Goal: Task Accomplishment & Management: Use online tool/utility

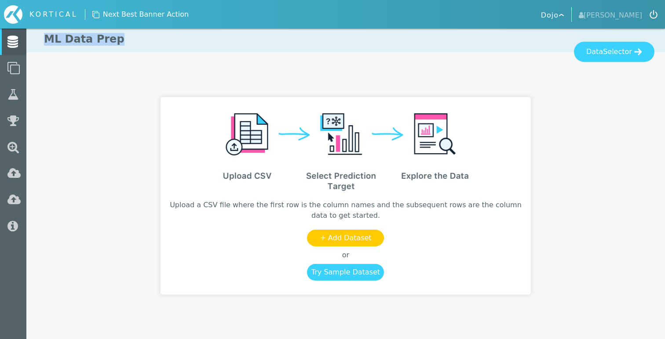
drag, startPoint x: 37, startPoint y: 40, endPoint x: 194, endPoint y: 41, distance: 156.9
click at [194, 41] on h1 "ML Data Prep" at bounding box center [345, 39] width 638 height 26
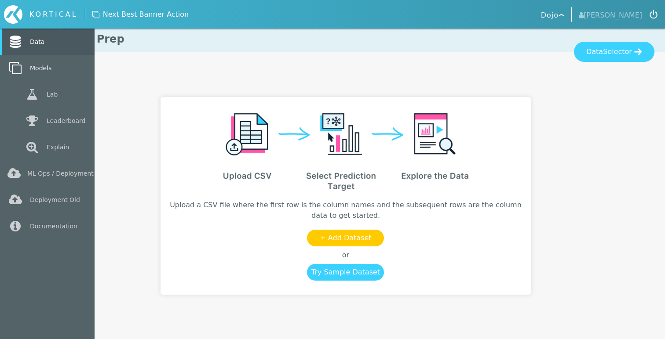
click at [43, 70] on link "Models" at bounding box center [47, 68] width 94 height 26
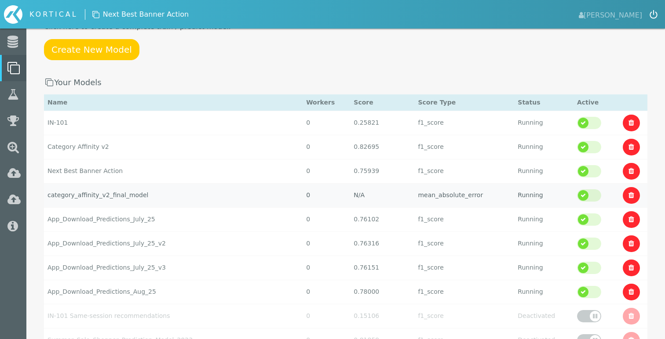
scroll to position [76, 0]
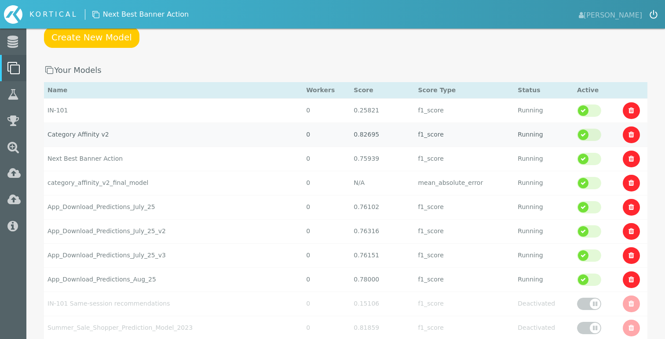
click at [73, 123] on td "Category Affinity v2" at bounding box center [173, 110] width 258 height 24
select select "f1_score"
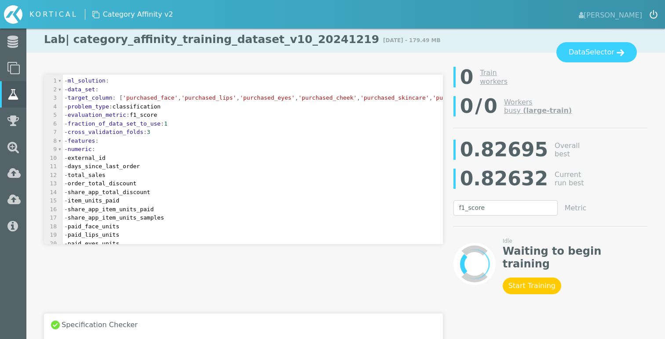
drag, startPoint x: 104, startPoint y: 17, endPoint x: 185, endPoint y: 16, distance: 80.9
click at [185, 16] on nav "KORTICAL Zoltan Mihaly" at bounding box center [332, 14] width 665 height 29
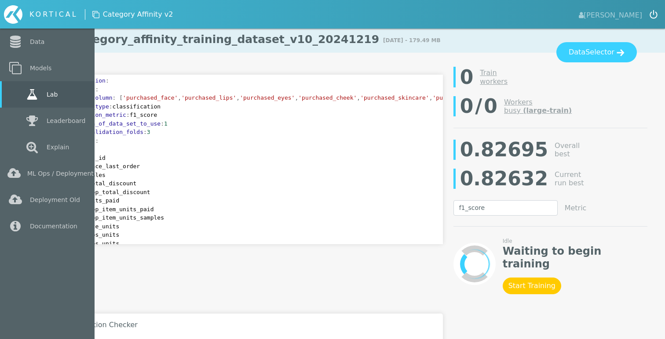
click at [27, 89] on icon at bounding box center [32, 94] width 16 height 12
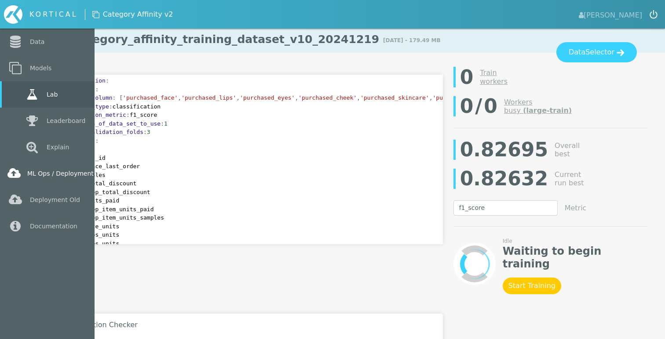
click at [61, 174] on link "ML Ops / Deployment" at bounding box center [47, 173] width 94 height 26
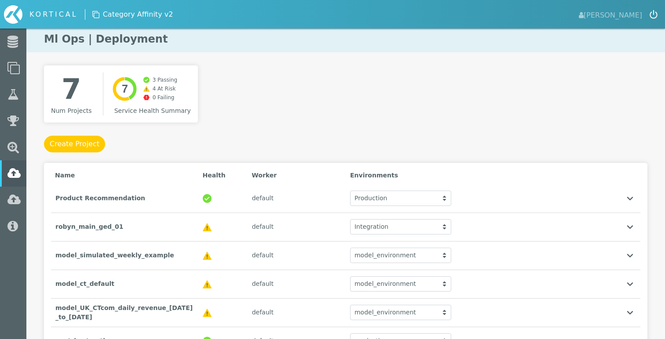
click at [327, 84] on div "7 Num Projects Created with Highcharts 9.3.3 7 3 Passing 4 At Risk 0 Failing Se…" at bounding box center [345, 224] width 603 height 319
drag, startPoint x: 35, startPoint y: 33, endPoint x: 258, endPoint y: 40, distance: 223.4
click at [258, 40] on h1 "Ml Ops | Deployment" at bounding box center [345, 39] width 638 height 26
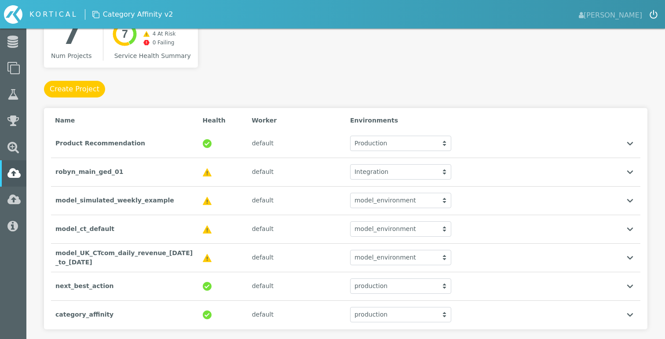
scroll to position [80, 0]
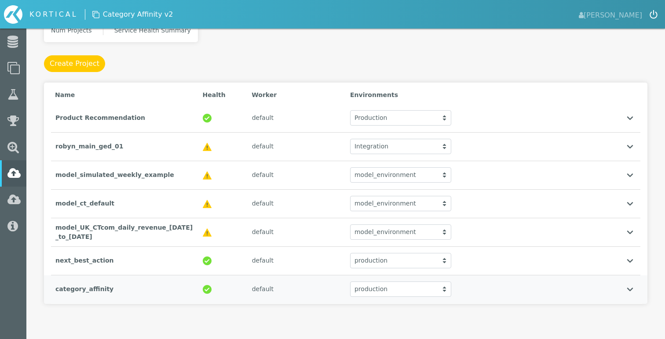
click at [141, 287] on div "category_affinity" at bounding box center [124, 289] width 147 height 18
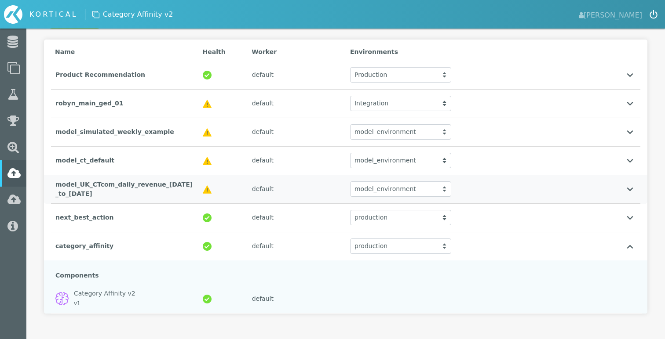
scroll to position [133, 0]
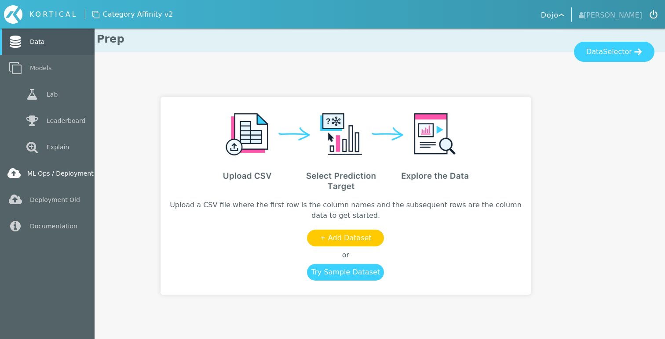
click at [47, 175] on link "ML Ops / Deployment" at bounding box center [47, 173] width 94 height 26
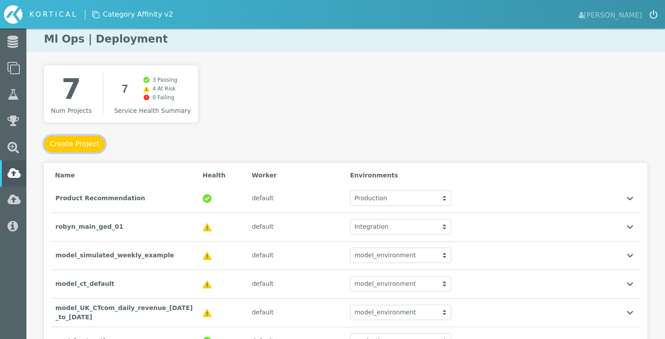
click at [85, 139] on button "Create Project" at bounding box center [74, 144] width 61 height 17
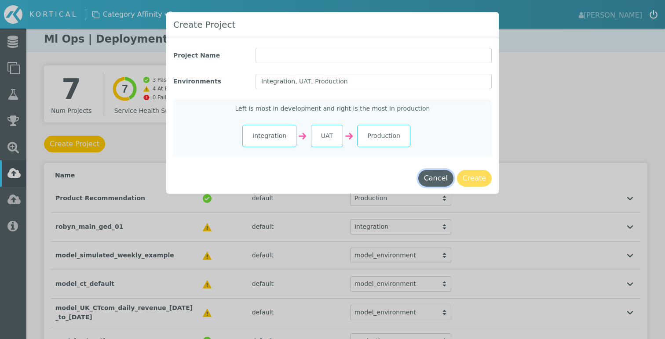
click at [443, 180] on button "Cancel" at bounding box center [435, 178] width 35 height 17
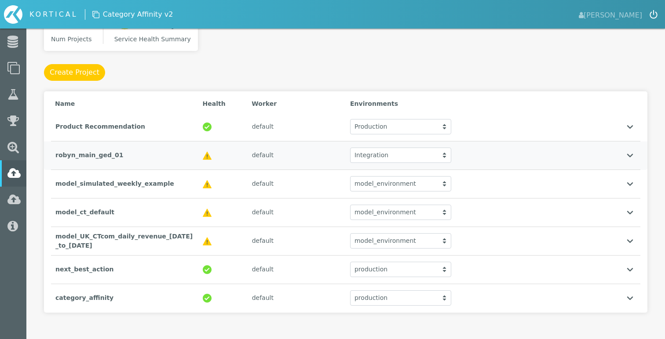
scroll to position [80, 0]
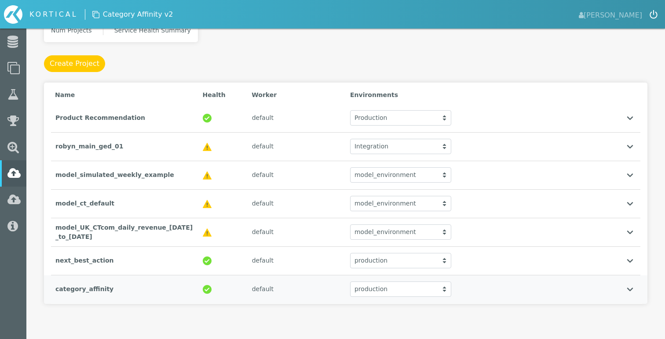
click at [144, 297] on div "category_affinity" at bounding box center [124, 289] width 147 height 18
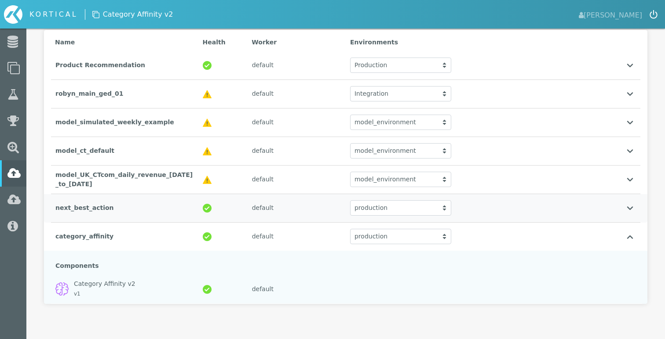
scroll to position [0, 0]
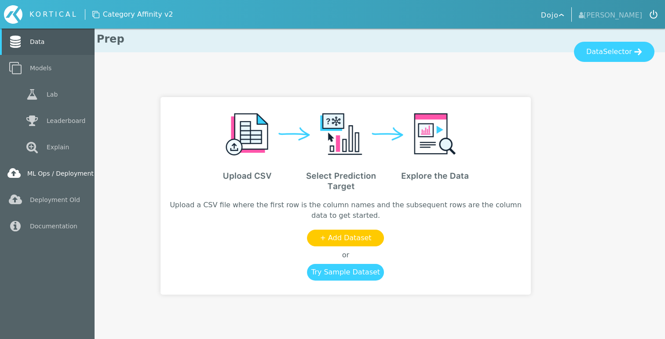
click at [39, 174] on link "ML Ops / Deployment" at bounding box center [47, 173] width 94 height 26
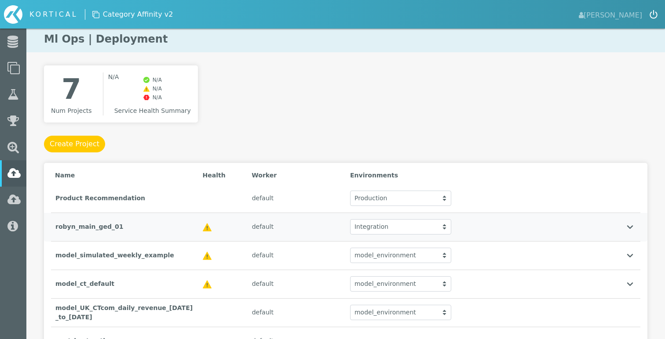
scroll to position [80, 0]
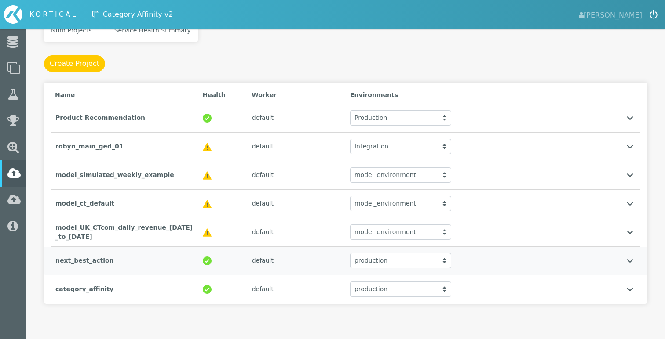
click at [107, 258] on div "next_best_action" at bounding box center [124, 261] width 147 height 18
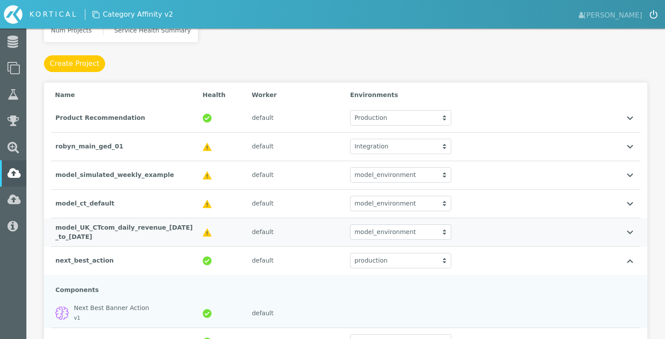
scroll to position [133, 0]
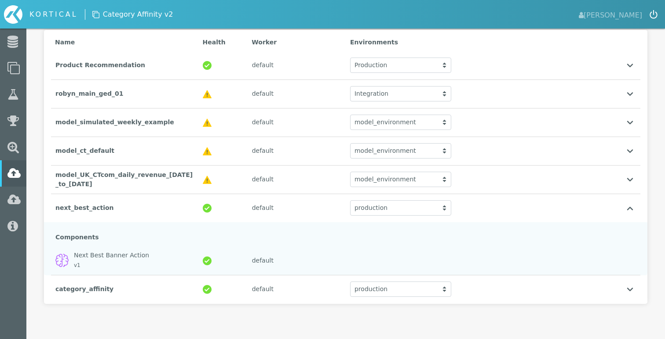
drag, startPoint x: 131, startPoint y: 203, endPoint x: 44, endPoint y: 203, distance: 87.9
click at [44, 203] on div "7 Num Projects Created with Highcharts 9.3.3 7 3 Passing 4 At Risk 0 Failing Se…" at bounding box center [345, 135] width 638 height 407
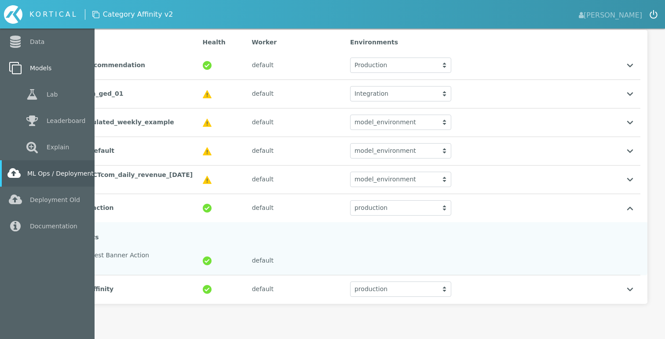
click at [41, 69] on link "Models" at bounding box center [47, 68] width 94 height 26
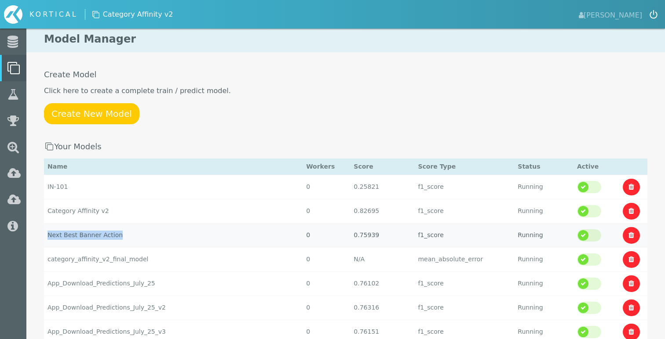
drag, startPoint x: 141, startPoint y: 236, endPoint x: 48, endPoint y: 235, distance: 92.7
click at [48, 199] on td "Next Best Banner Action" at bounding box center [173, 187] width 258 height 24
copy td "Next Best Banner Action"
select select "f1_score"
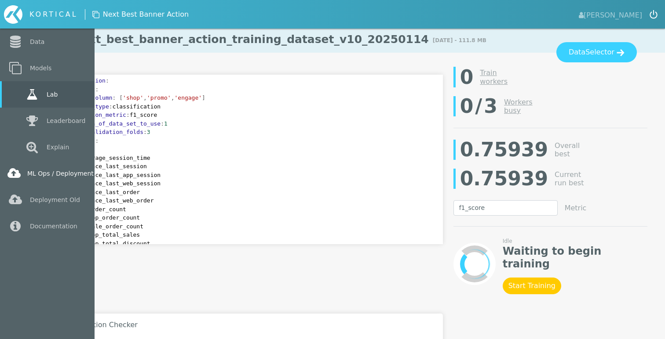
click at [29, 171] on link "ML Ops / Deployment" at bounding box center [47, 173] width 94 height 26
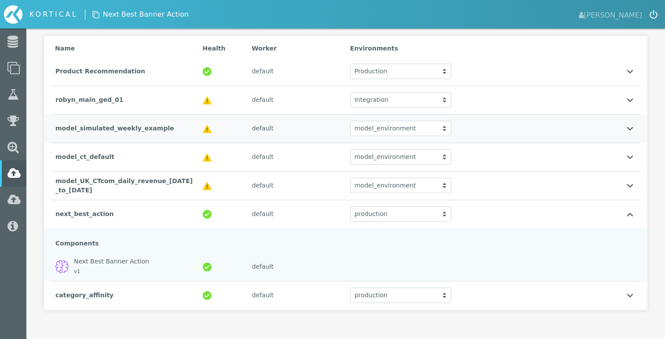
scroll to position [133, 0]
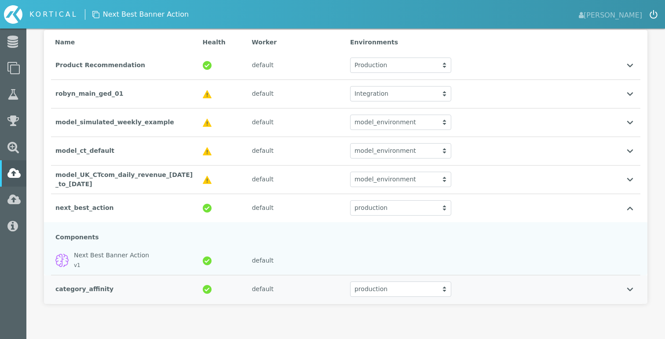
click at [87, 289] on div "category_affinity" at bounding box center [124, 289] width 147 height 18
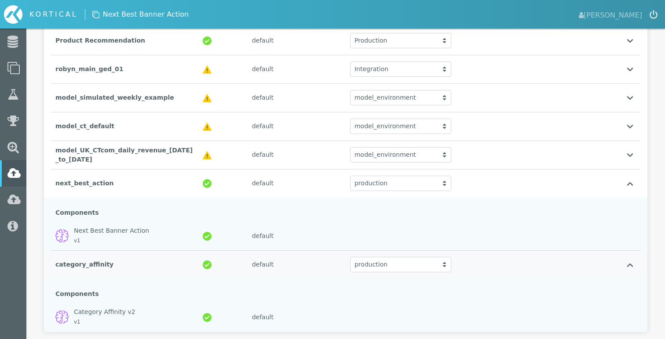
scroll to position [159, 0]
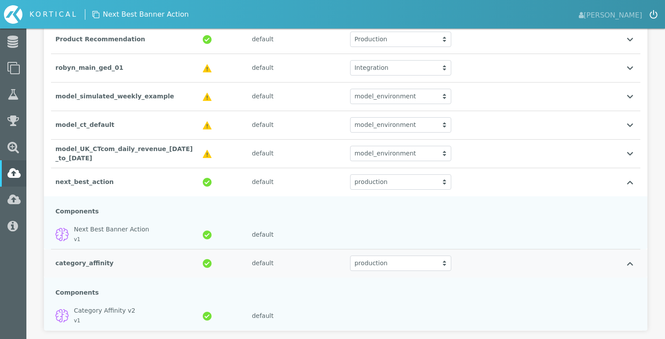
click at [88, 264] on div "category_affinity" at bounding box center [124, 263] width 147 height 18
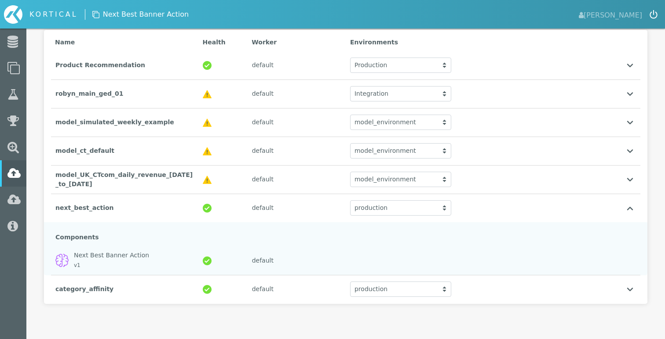
click at [36, 194] on div "7 Num Projects Created with Highcharts 9.3.3 7 3 Passing 4 At Risk 0 Failing Se…" at bounding box center [345, 135] width 638 height 407
